Goal: Task Accomplishment & Management: Use online tool/utility

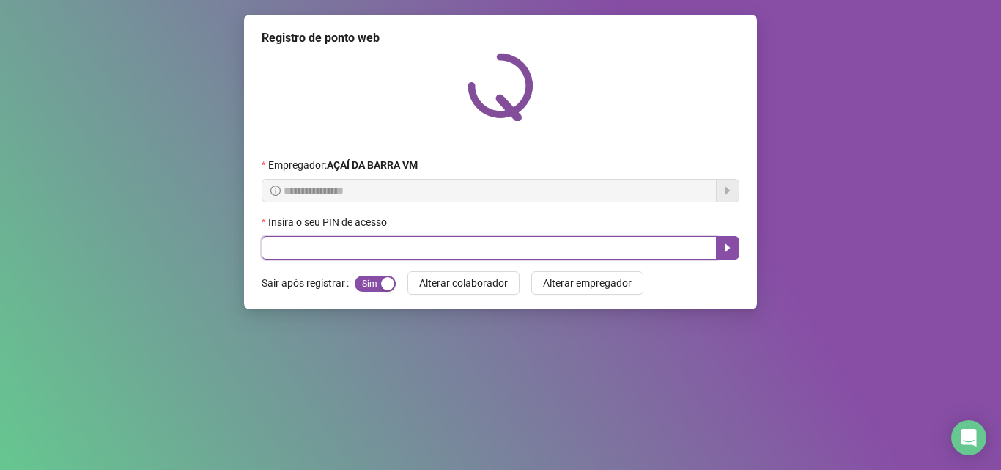
click at [443, 253] on input "text" at bounding box center [489, 247] width 455 height 23
type input "*****"
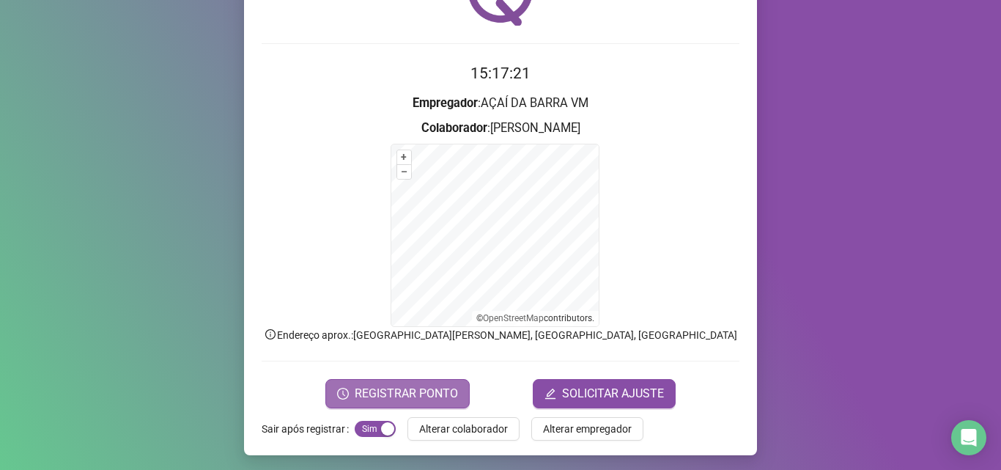
scroll to position [98, 0]
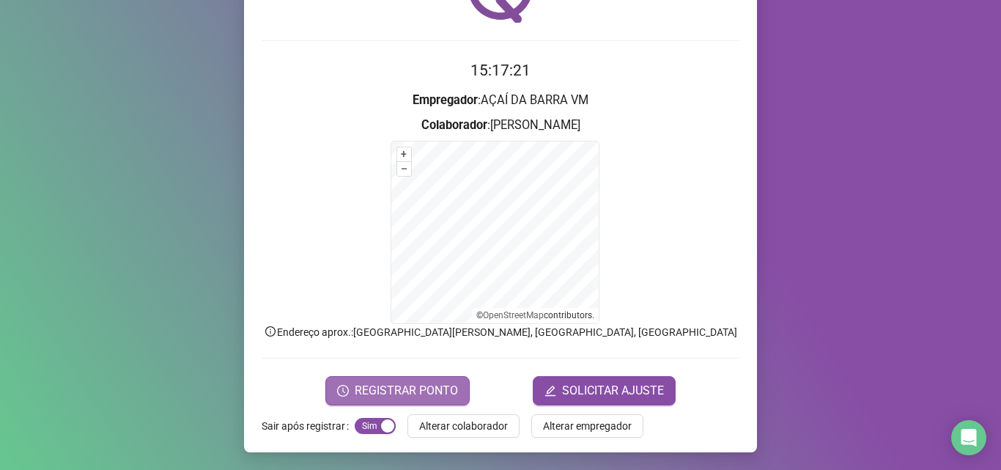
click at [355, 391] on span "REGISTRAR PONTO" at bounding box center [406, 391] width 103 height 18
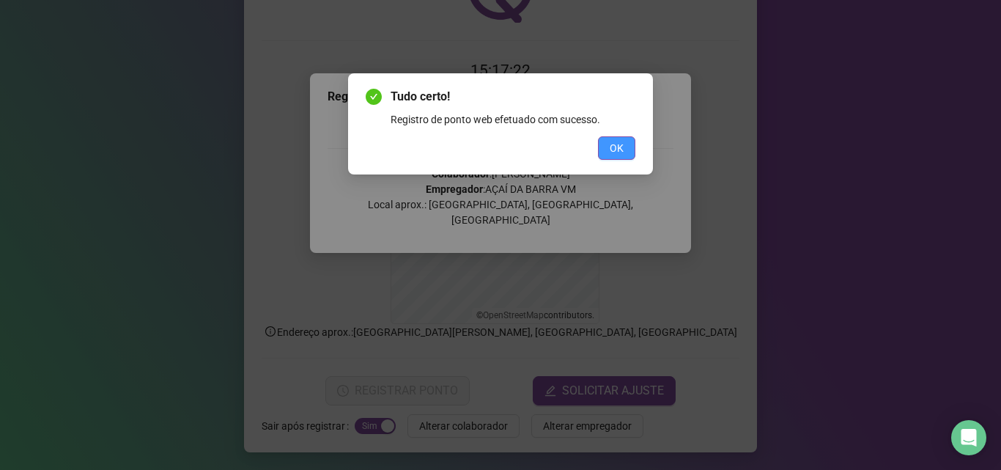
click at [630, 149] on button "OK" at bounding box center [616, 147] width 37 height 23
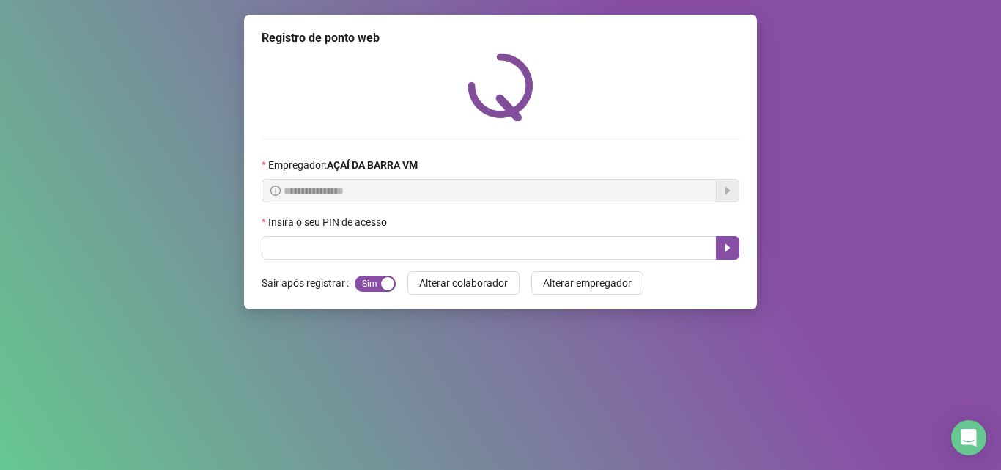
scroll to position [0, 0]
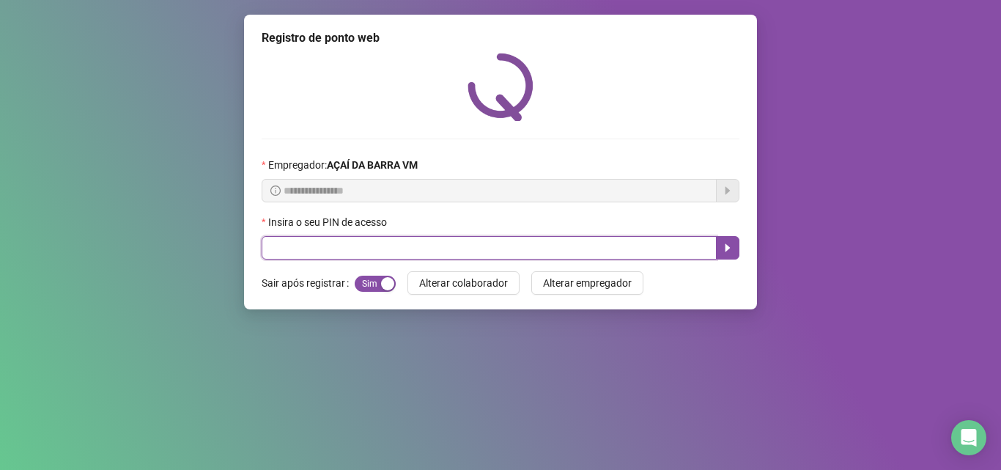
click at [517, 254] on input "text" at bounding box center [489, 247] width 455 height 23
type input "*****"
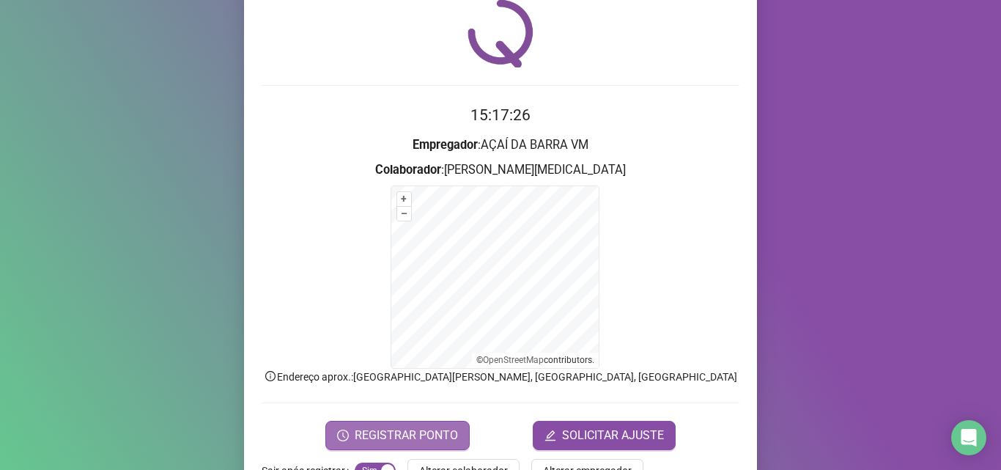
scroll to position [98, 0]
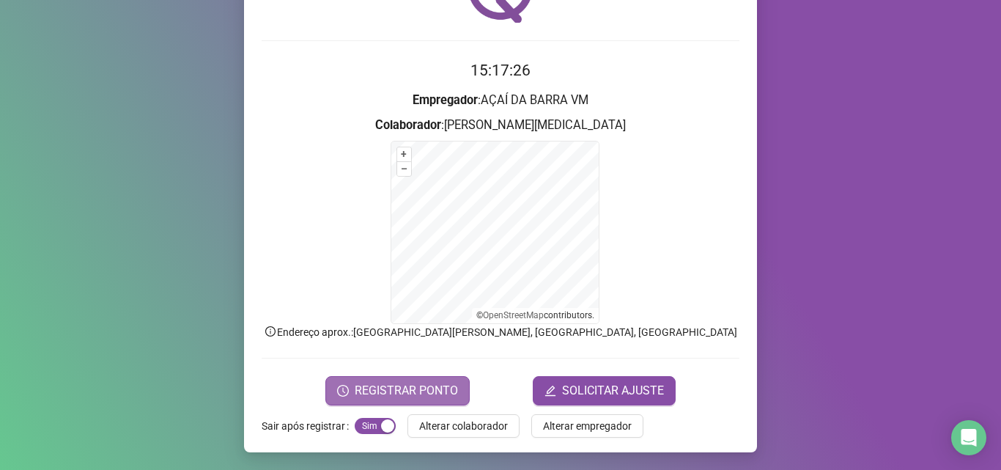
click at [377, 394] on span "REGISTRAR PONTO" at bounding box center [406, 391] width 103 height 18
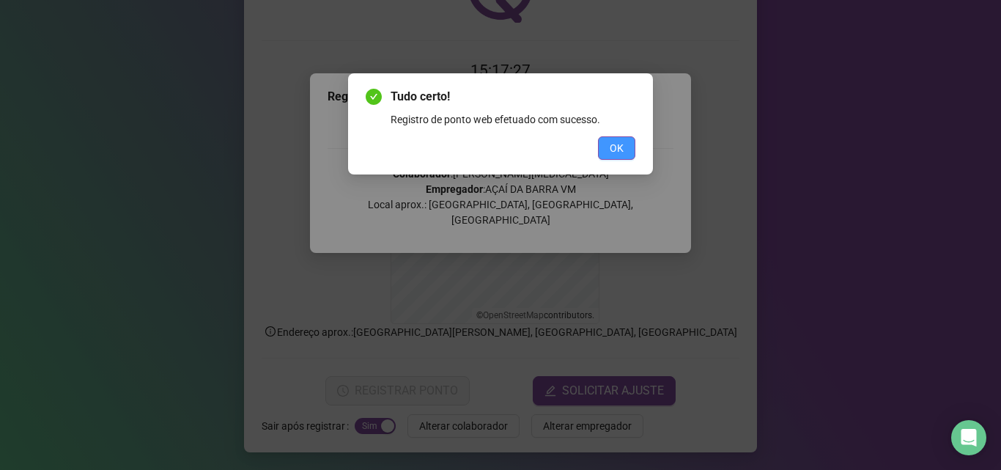
click at [600, 152] on button "OK" at bounding box center [616, 147] width 37 height 23
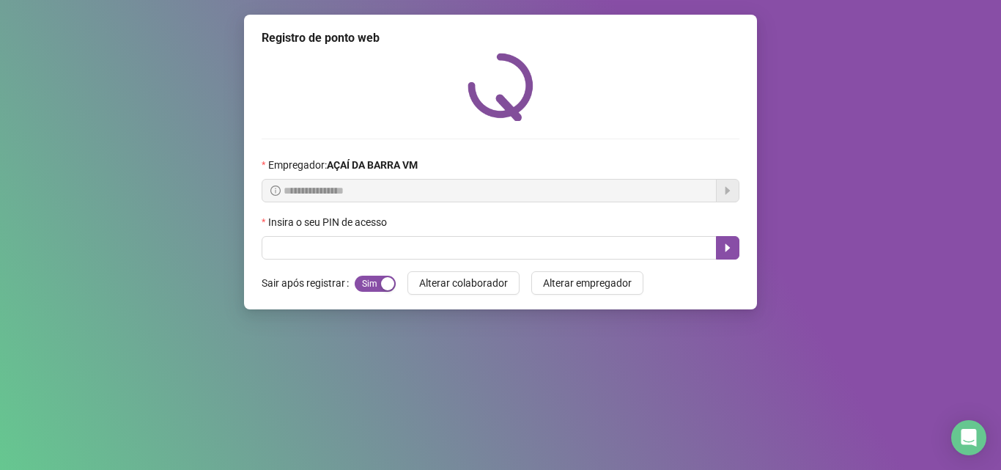
scroll to position [0, 0]
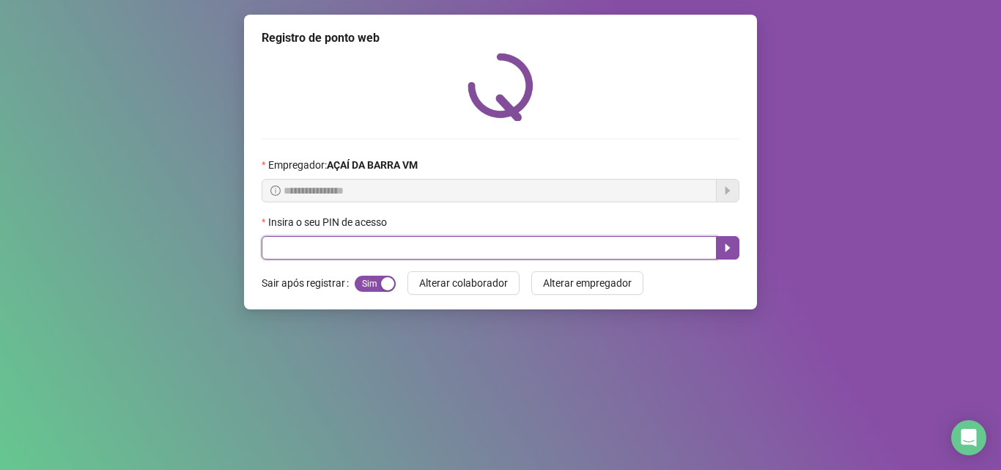
click at [407, 245] on input "text" at bounding box center [489, 247] width 455 height 23
type input "*****"
click at [733, 249] on button "button" at bounding box center [727, 247] width 23 height 23
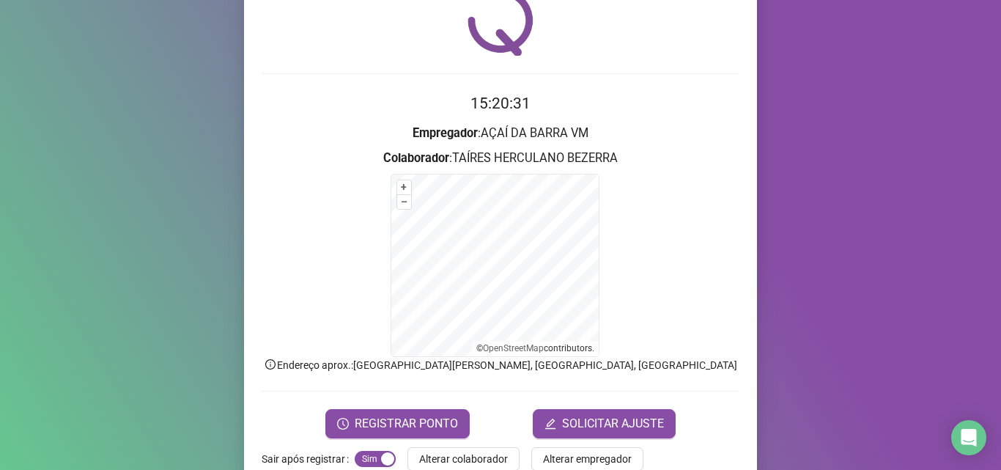
scroll to position [98, 0]
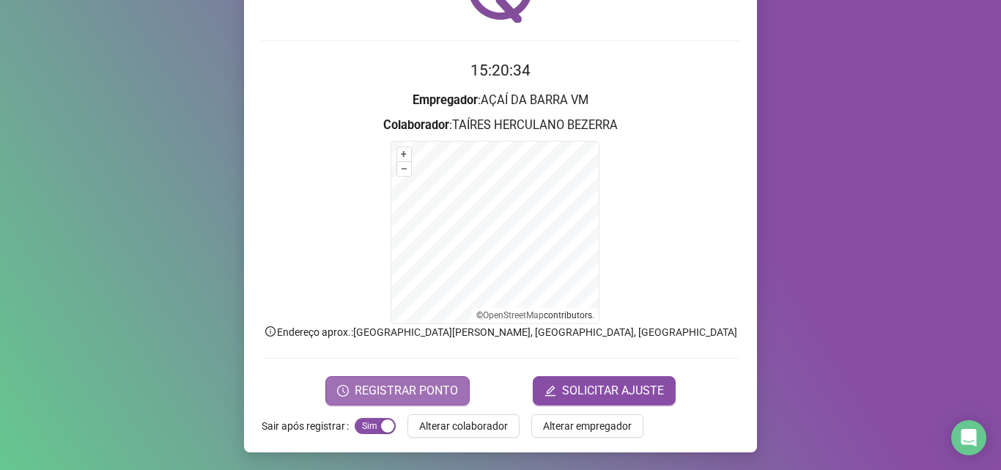
click at [441, 385] on span "REGISTRAR PONTO" at bounding box center [406, 391] width 103 height 18
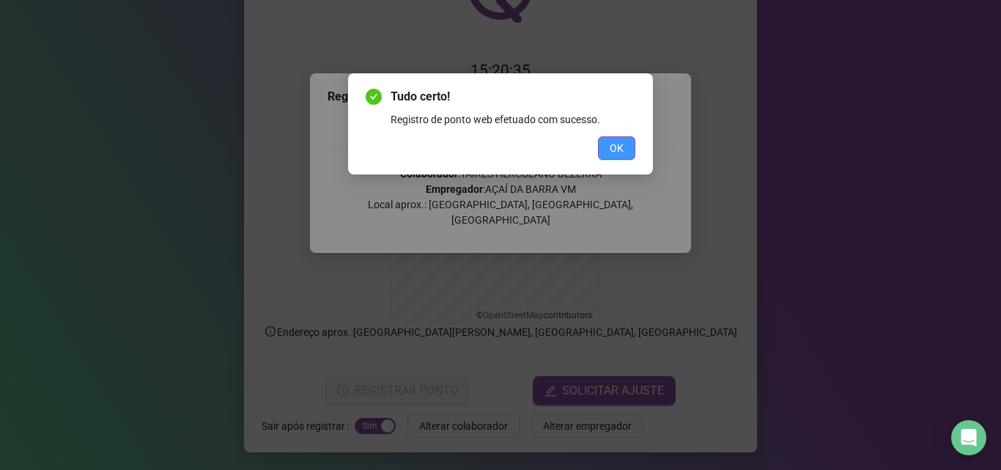
click at [628, 149] on button "OK" at bounding box center [616, 147] width 37 height 23
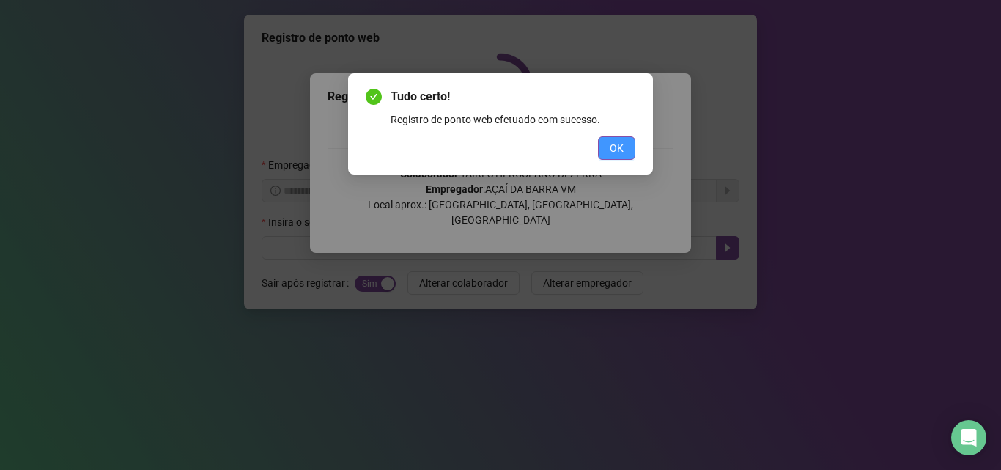
scroll to position [0, 0]
